Goal: Information Seeking & Learning: Learn about a topic

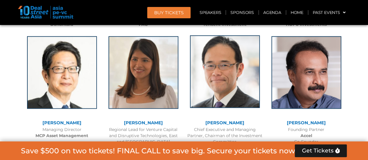
scroll to position [785, 0]
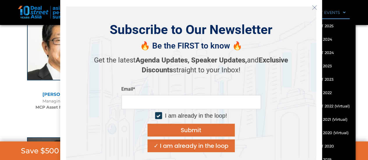
click at [315, 7] on icon "Close" at bounding box center [314, 7] width 5 height 5
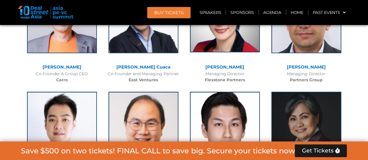
scroll to position [1279, 0]
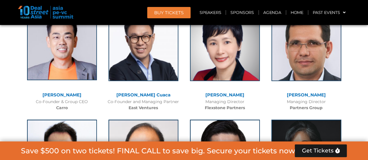
click at [65, 67] on img at bounding box center [62, 44] width 70 height 73
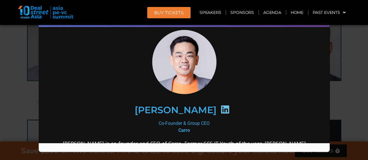
scroll to position [0, 0]
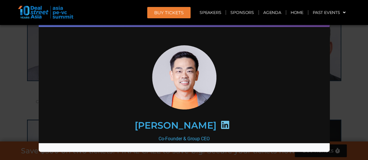
click at [340, 54] on div "Speaker Profile ×" at bounding box center [184, 80] width 368 height 160
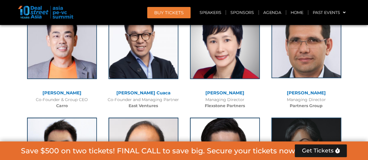
scroll to position [1279, 0]
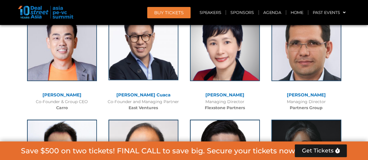
click at [151, 68] on img at bounding box center [143, 44] width 70 height 73
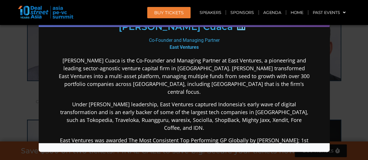
scroll to position [58, 0]
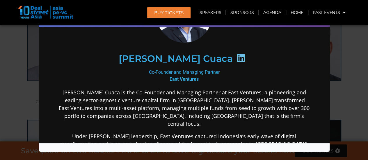
drag, startPoint x: 222, startPoint y: 67, endPoint x: 202, endPoint y: 31, distance: 41.2
click at [142, 72] on div "Co-Founder and Managing Partner East Ventures" at bounding box center [183, 76] width 251 height 14
copy div "Co-Founder and Managing Partner"
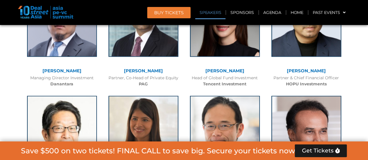
scroll to position [714, 0]
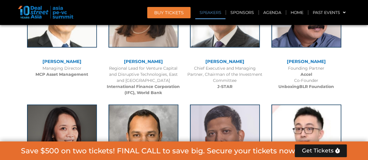
scroll to position [1300, 0]
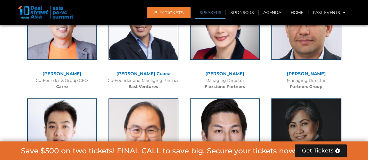
click at [53, 74] on link "[PERSON_NAME]" at bounding box center [61, 74] width 39 height 6
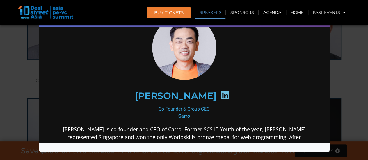
scroll to position [29, 0]
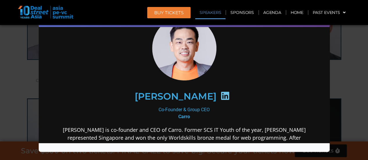
click at [122, 86] on div "[PERSON_NAME]" at bounding box center [184, 96] width 226 height 30
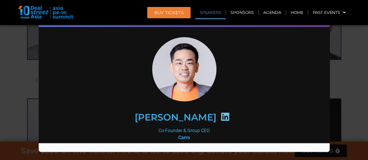
scroll to position [0, 0]
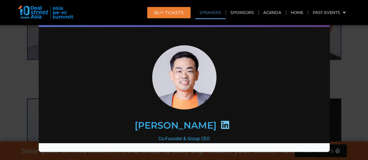
click at [174, 69] on img at bounding box center [184, 77] width 64 height 64
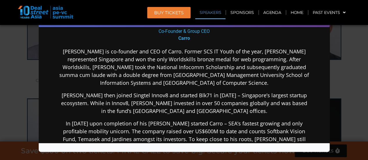
scroll to position [116, 0]
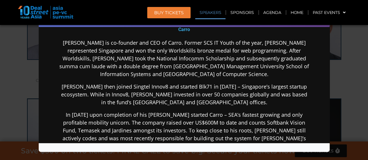
click at [353, 82] on div "Speaker Profile ×" at bounding box center [184, 80] width 368 height 160
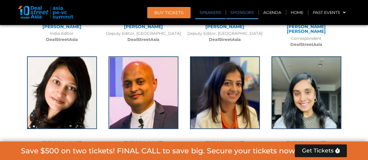
scroll to position [3999, 0]
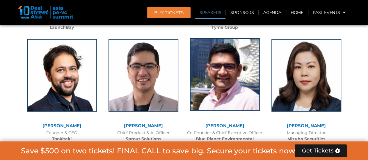
click at [232, 47] on img at bounding box center [225, 74] width 70 height 73
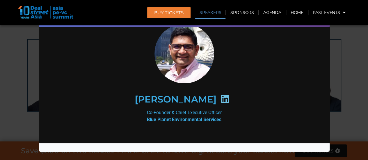
scroll to position [30, 0]
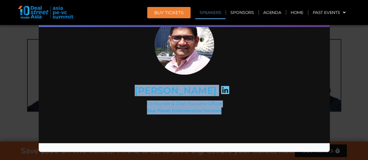
drag, startPoint x: 228, startPoint y: 109, endPoint x: 131, endPoint y: 90, distance: 98.6
click at [131, 90] on div "Prashant Singh Co-Founder & Chief Executive Officer Blue Planet Environmental S…" at bounding box center [183, 113] width 251 height 197
copy div "Prashant Singh Co-Founder & Chief Executive Officer Blue Planet Environmental S…"
drag, startPoint x: 222, startPoint y: 103, endPoint x: 220, endPoint y: 106, distance: 4.0
click at [222, 103] on div "Co-Founder & Chief Executive Officer Blue Planet Environmental Services" at bounding box center [183, 107] width 251 height 14
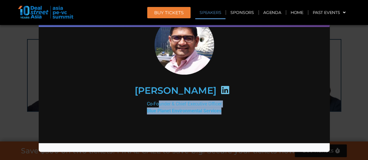
drag, startPoint x: 219, startPoint y: 109, endPoint x: 142, endPoint y: 99, distance: 77.0
click at [142, 100] on div "Co-Founder & Chief Executive Officer Blue Planet Environmental Services" at bounding box center [183, 107] width 251 height 14
click at [337, 54] on div "Speaker Profile ×" at bounding box center [184, 80] width 368 height 160
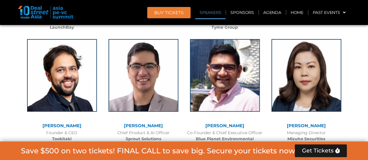
click at [69, 123] on link "[PERSON_NAME]" at bounding box center [61, 126] width 39 height 6
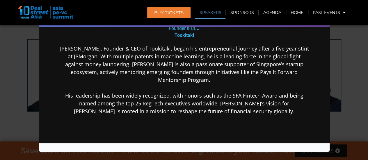
scroll to position [116, 0]
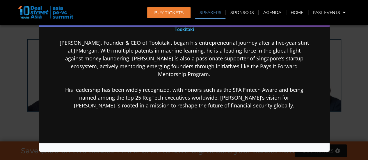
click at [337, 84] on div "Speaker Profile ×" at bounding box center [184, 80] width 368 height 160
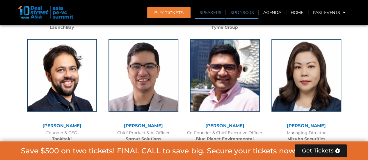
scroll to position [3887, 0]
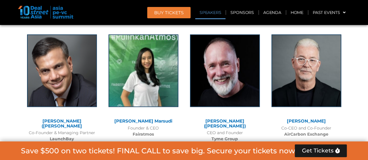
click at [295, 118] on link "[PERSON_NAME]" at bounding box center [306, 121] width 39 height 6
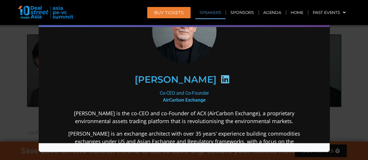
scroll to position [87, 0]
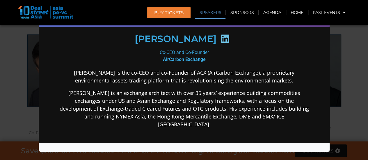
click at [340, 66] on div "Speaker Profile ×" at bounding box center [184, 80] width 368 height 160
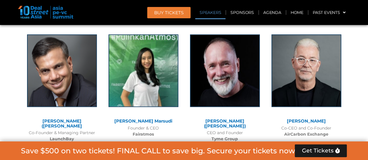
click at [141, 118] on link "[PERSON_NAME] Marsudi" at bounding box center [143, 121] width 58 height 6
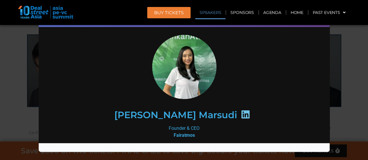
scroll to position [6, 0]
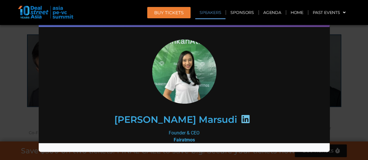
click at [359, 78] on div "Speaker Profile ×" at bounding box center [184, 80] width 368 height 160
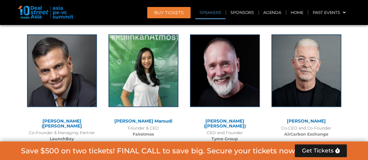
click at [67, 118] on link "[PERSON_NAME] ([PERSON_NAME]" at bounding box center [62, 123] width 40 height 10
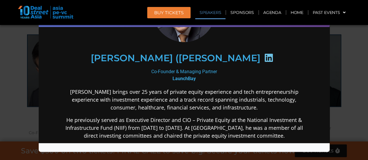
scroll to position [58, 0]
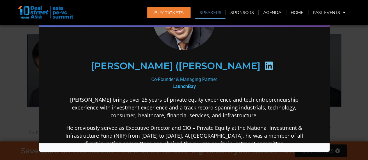
click at [342, 98] on div "Speaker Profile ×" at bounding box center [184, 80] width 368 height 160
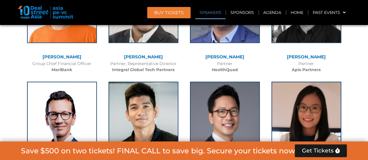
scroll to position [3625, 0]
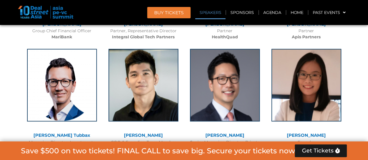
click at [309, 133] on link "[PERSON_NAME]" at bounding box center [306, 136] width 39 height 6
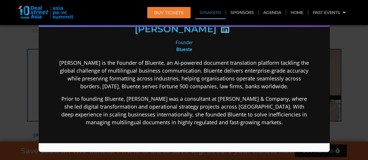
scroll to position [29, 0]
